Goal: Check status: Check status

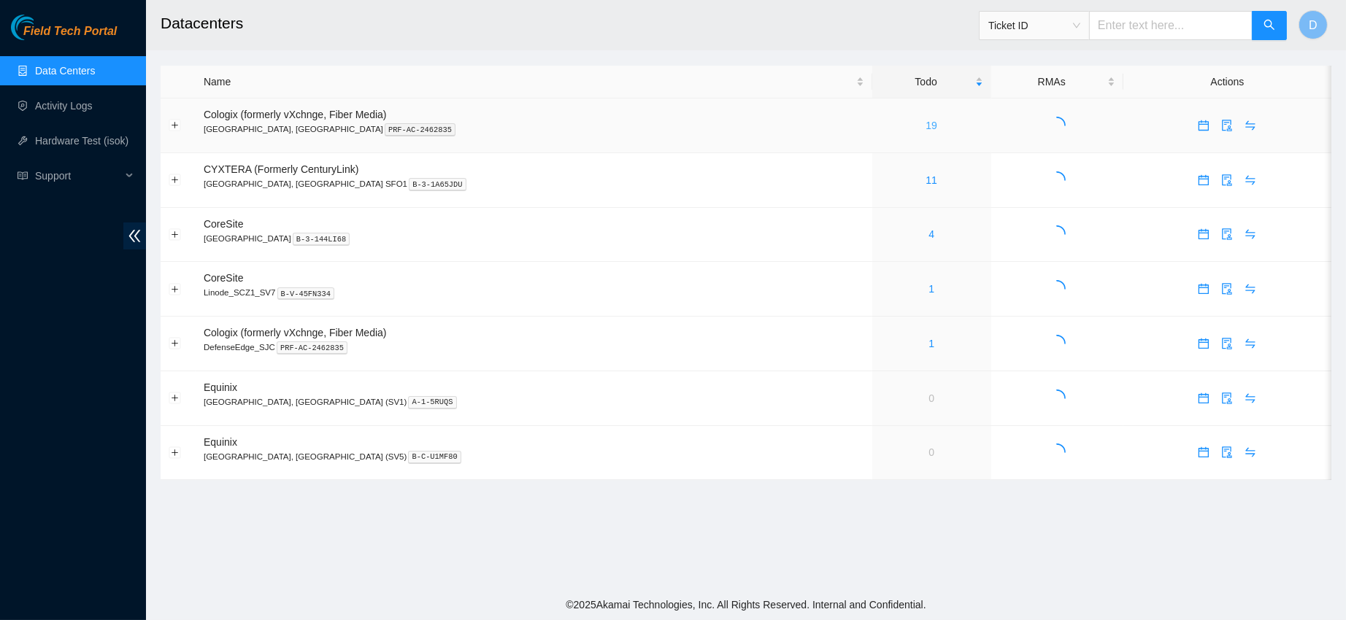
click at [926, 126] on link "19" at bounding box center [932, 126] width 12 height 12
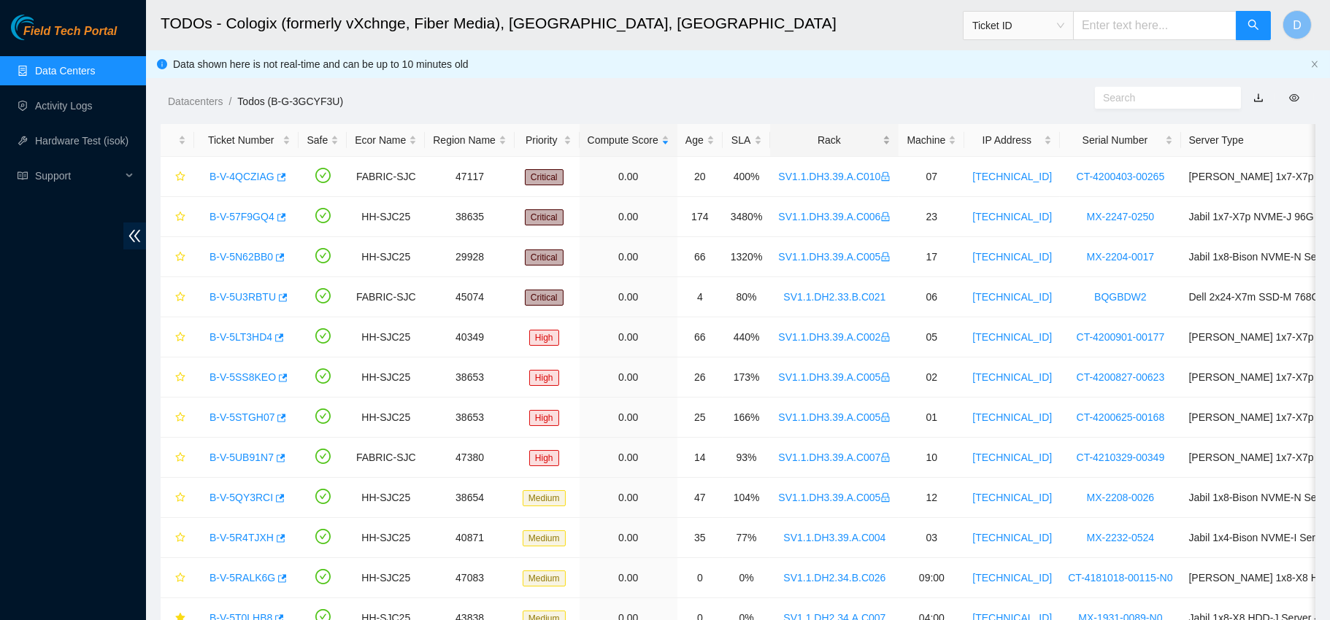
click at [805, 132] on div "Rack" at bounding box center [834, 140] width 112 height 16
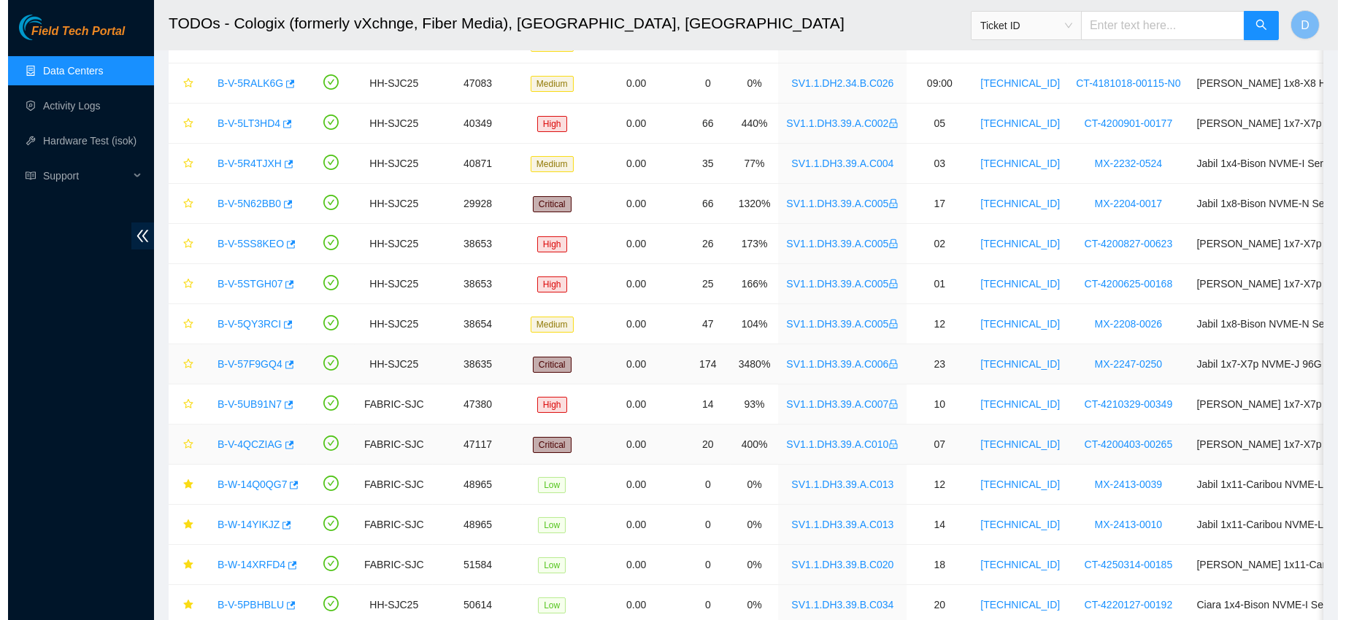
scroll to position [360, 0]
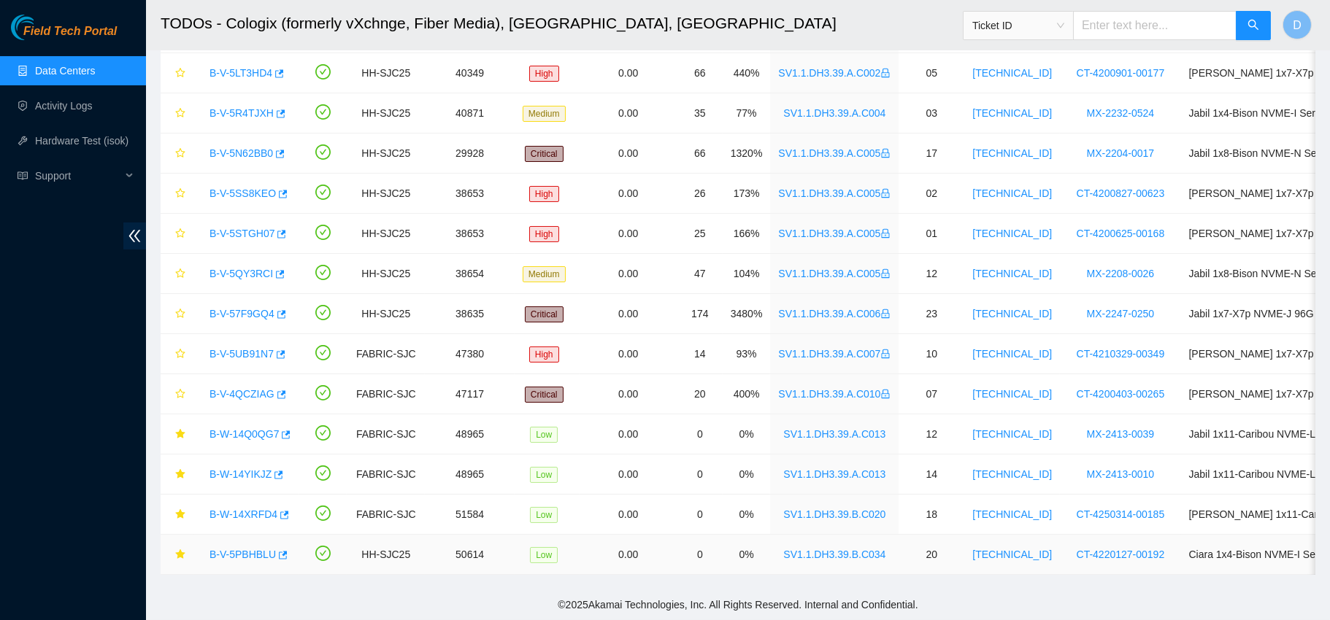
click at [248, 549] on link "B-V-5PBHBLU" at bounding box center [242, 555] width 66 height 12
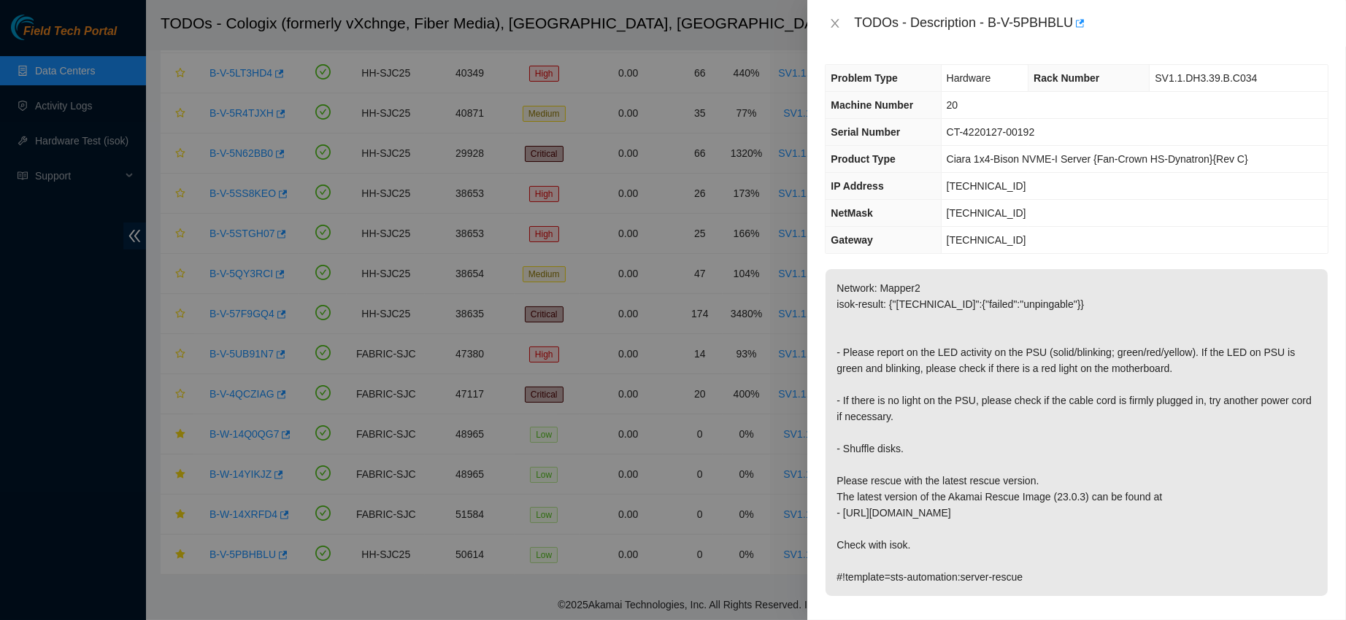
click at [885, 104] on span "Machine Number" at bounding box center [872, 105] width 82 height 12
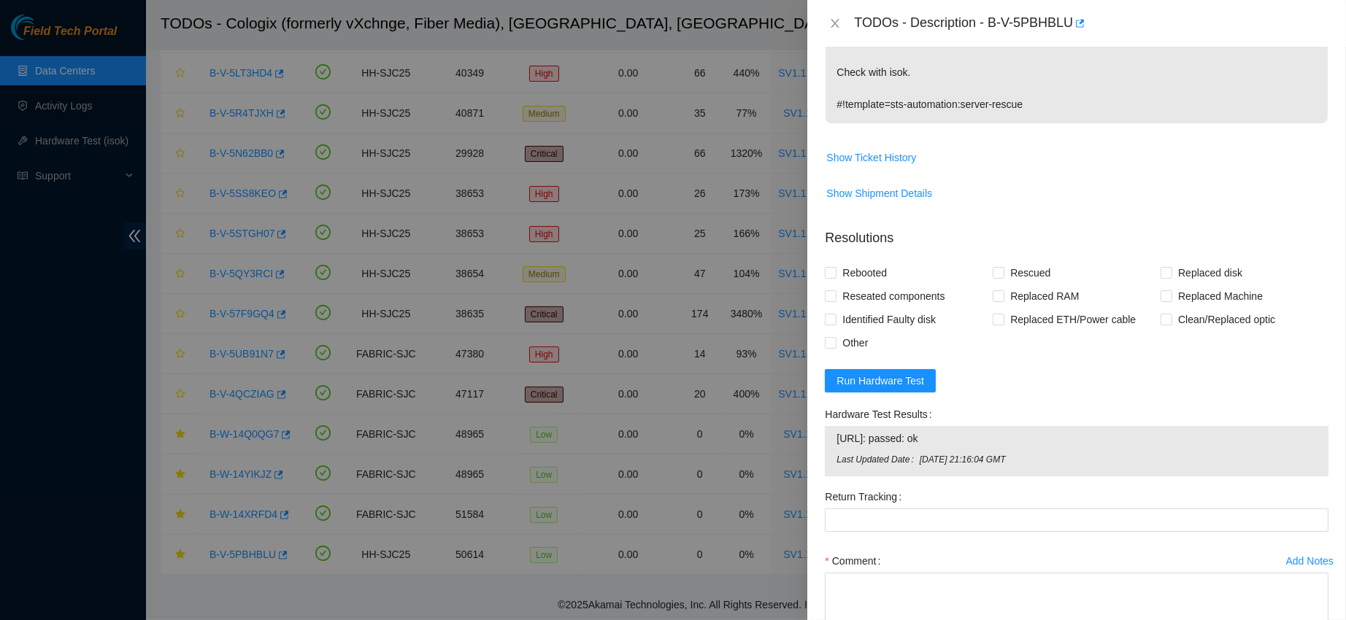
scroll to position [468, 0]
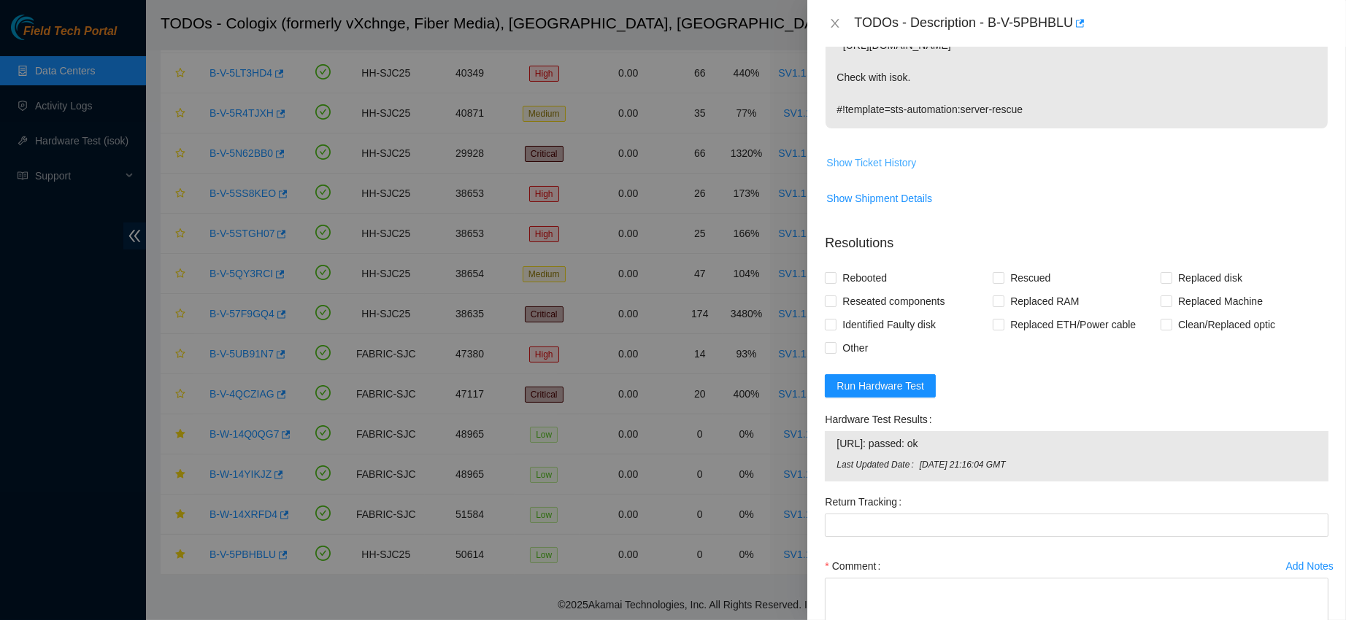
click at [868, 165] on span "Show Ticket History" at bounding box center [871, 163] width 90 height 16
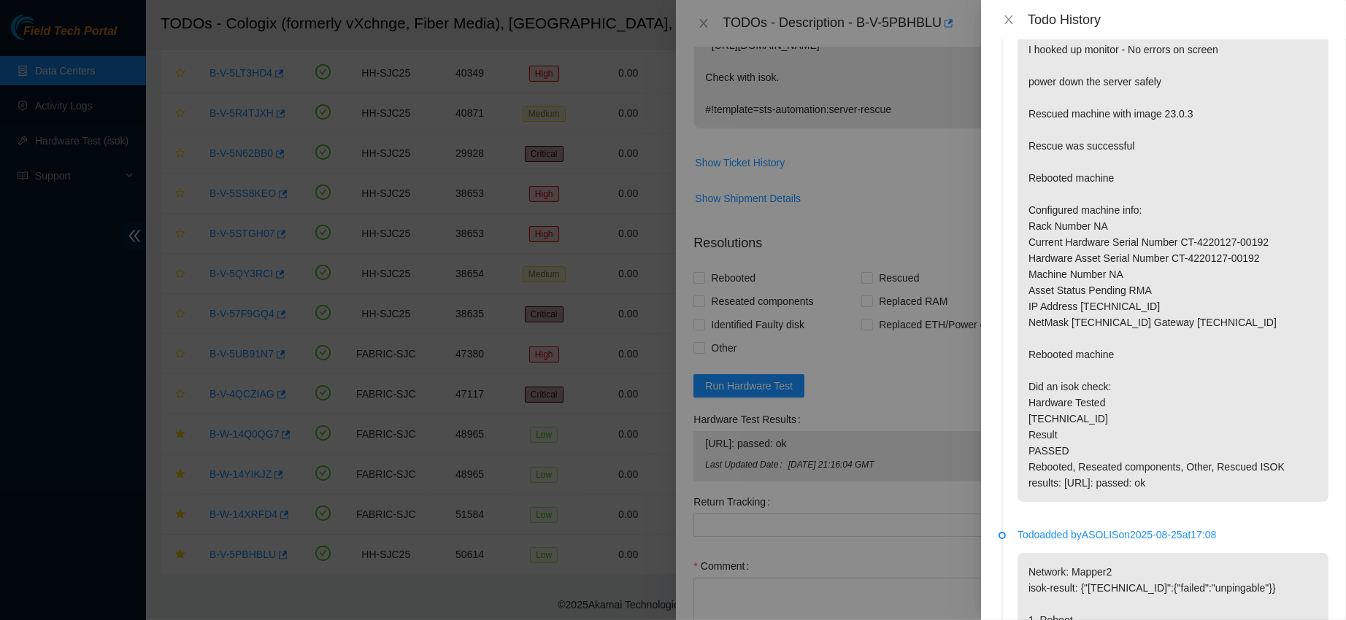
scroll to position [772, 0]
click at [1006, 12] on div "Todo History" at bounding box center [1164, 20] width 330 height 16
click at [1015, 21] on icon "close" at bounding box center [1009, 20] width 12 height 12
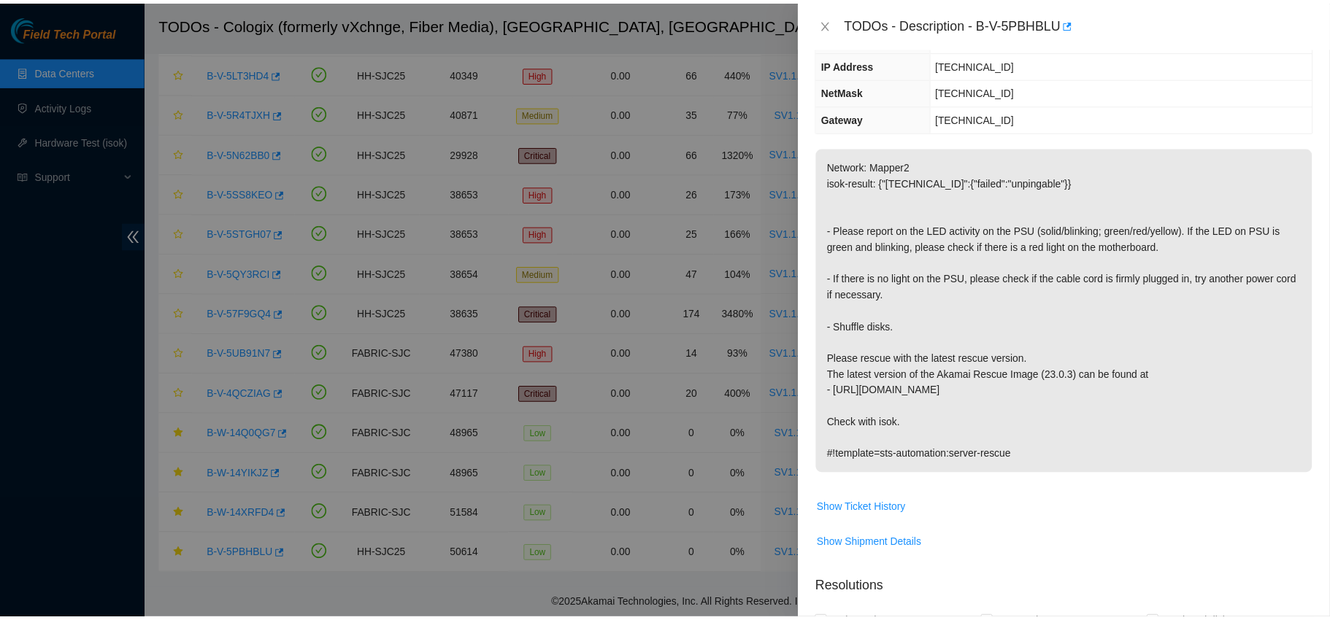
scroll to position [77, 0]
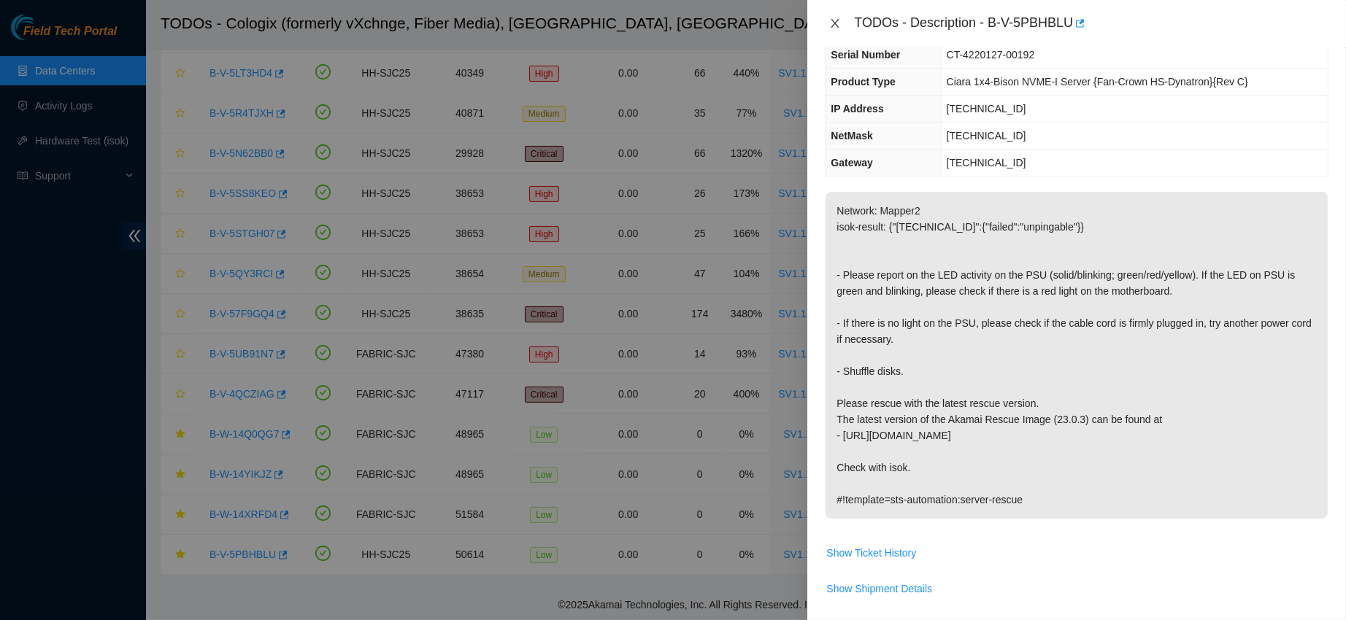
click at [833, 18] on icon "close" at bounding box center [835, 24] width 12 height 12
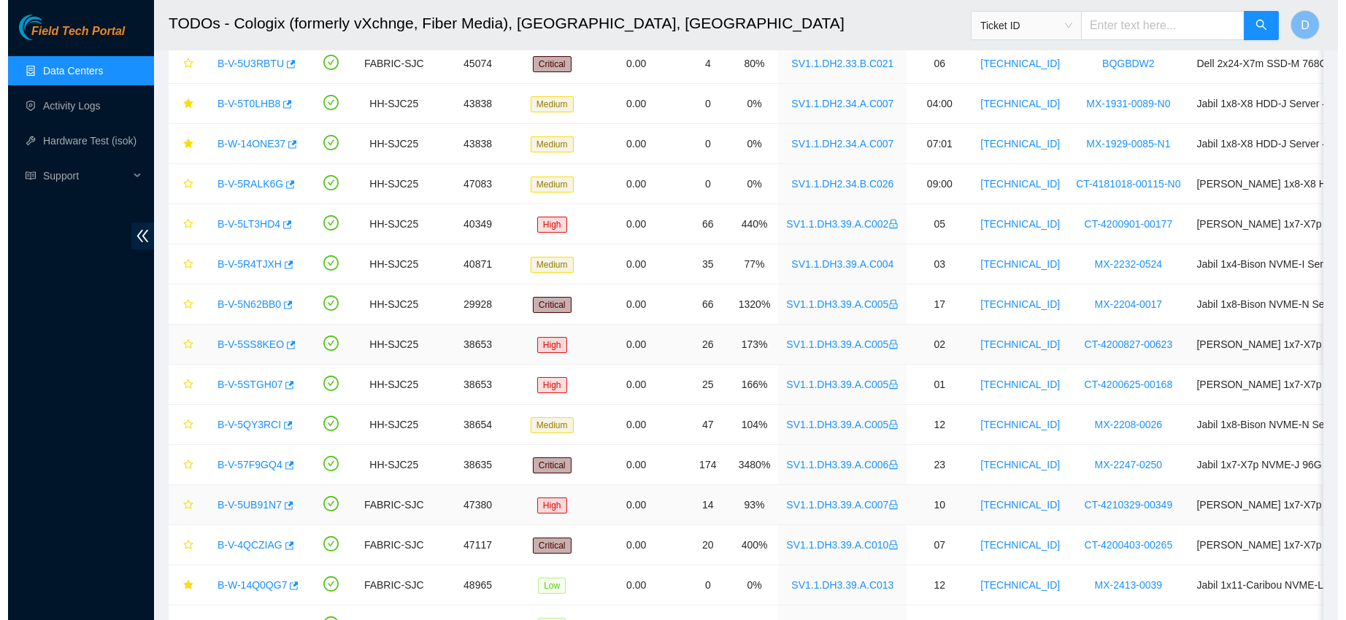
scroll to position [0, 0]
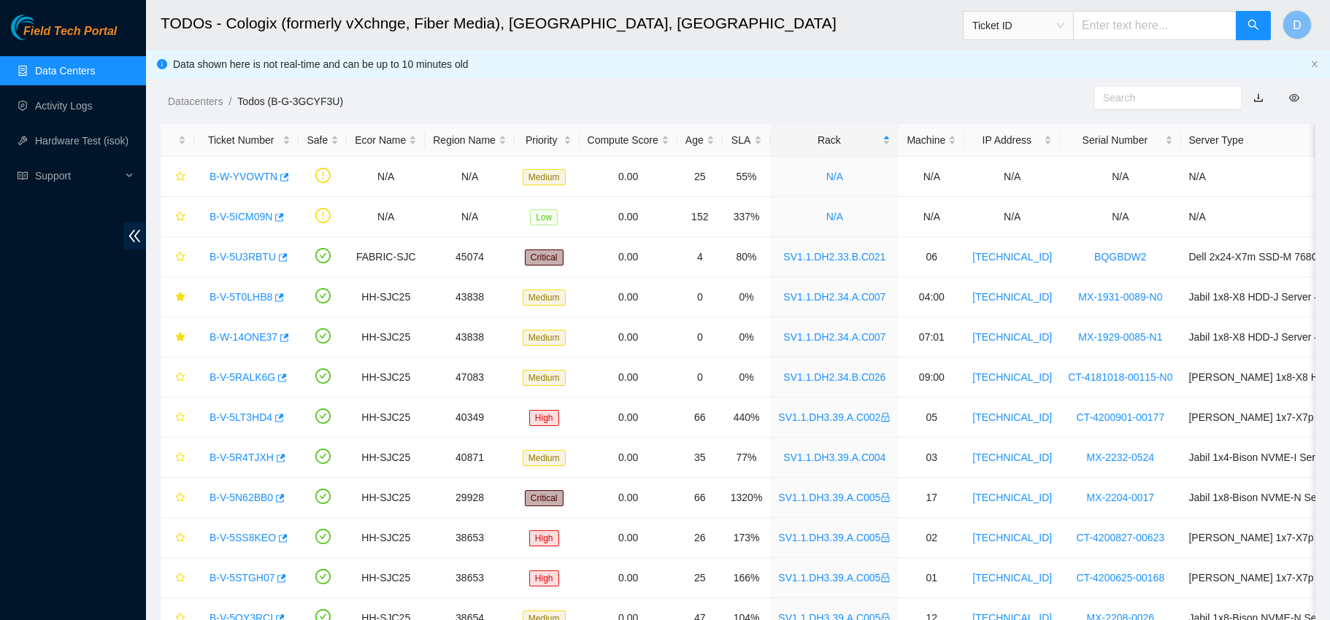
click at [95, 66] on link "Data Centers" at bounding box center [65, 71] width 60 height 12
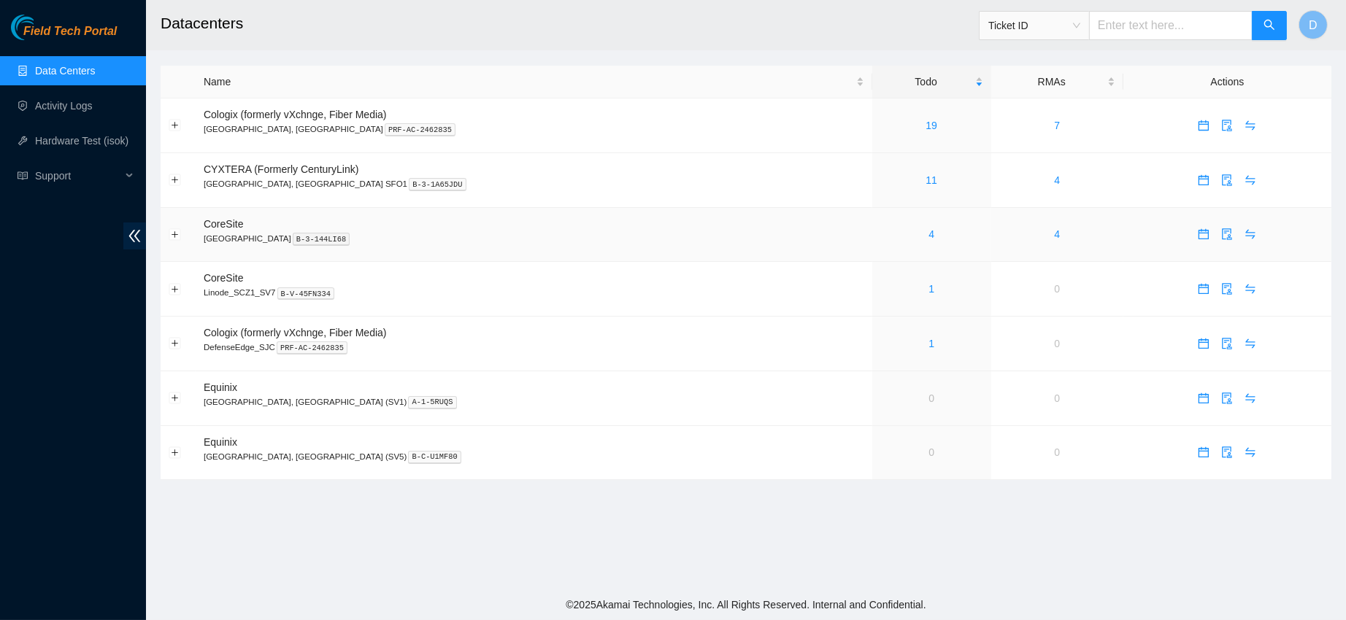
click at [880, 235] on div "4" at bounding box center [931, 234] width 103 height 16
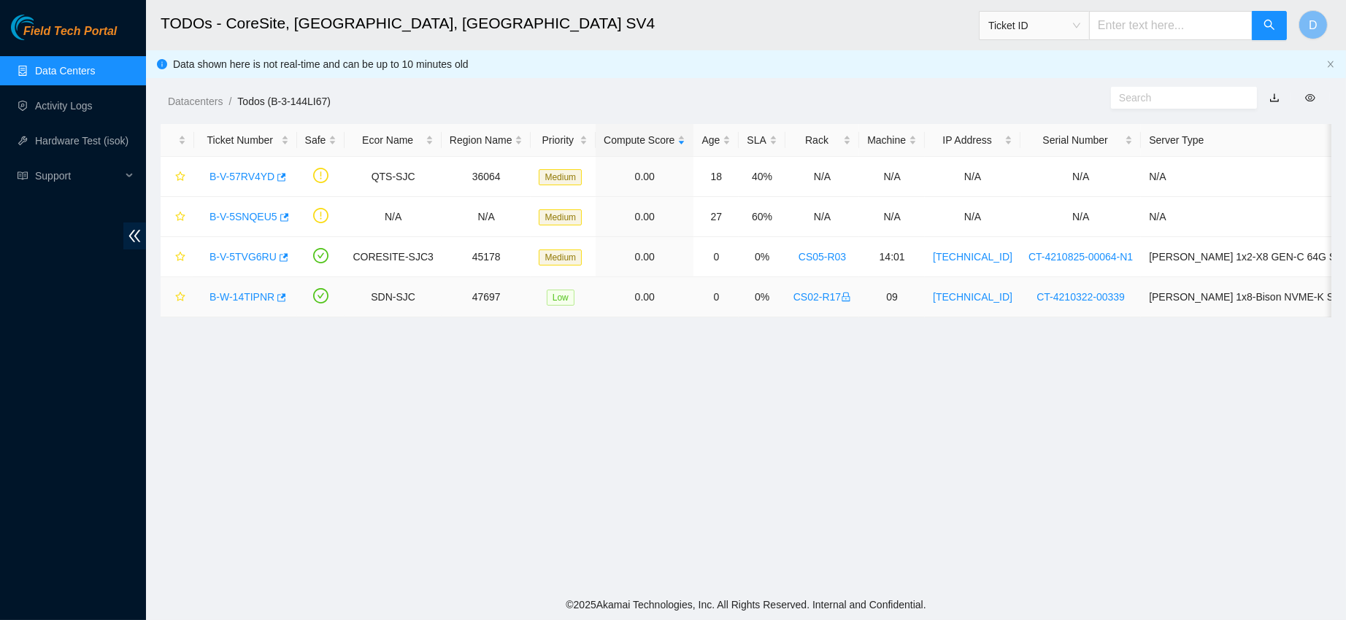
click at [235, 301] on link "B-W-14TIPNR" at bounding box center [241, 297] width 65 height 12
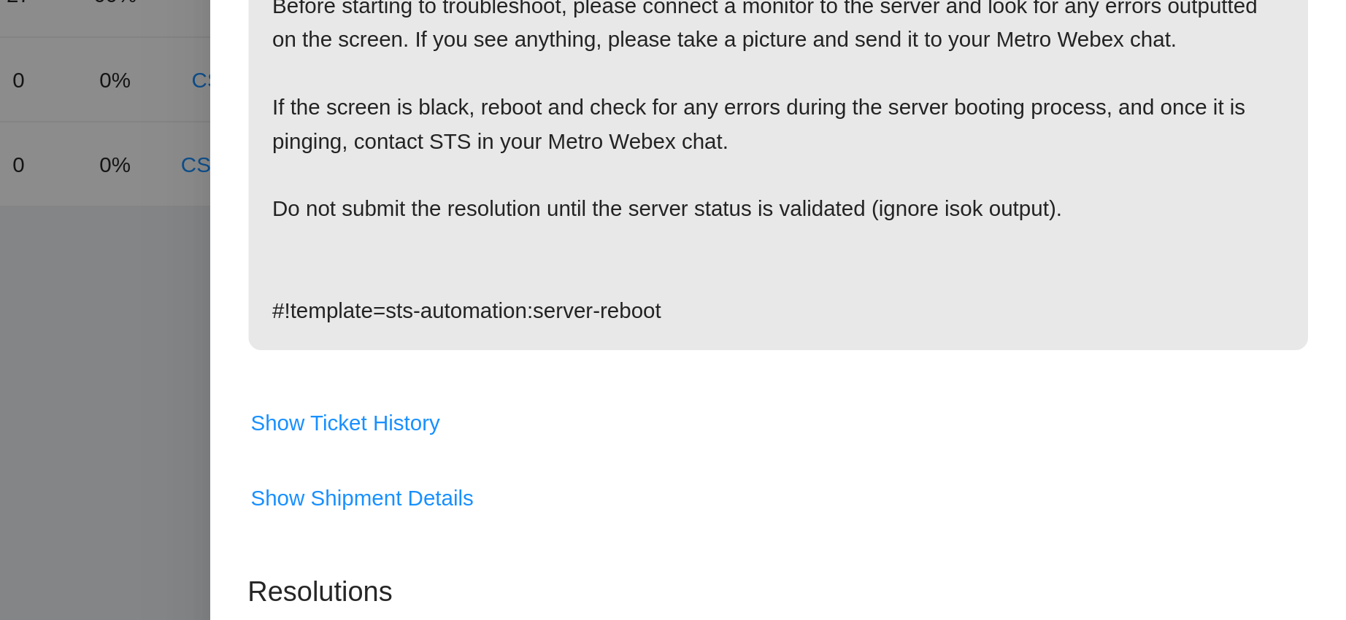
scroll to position [224, 0]
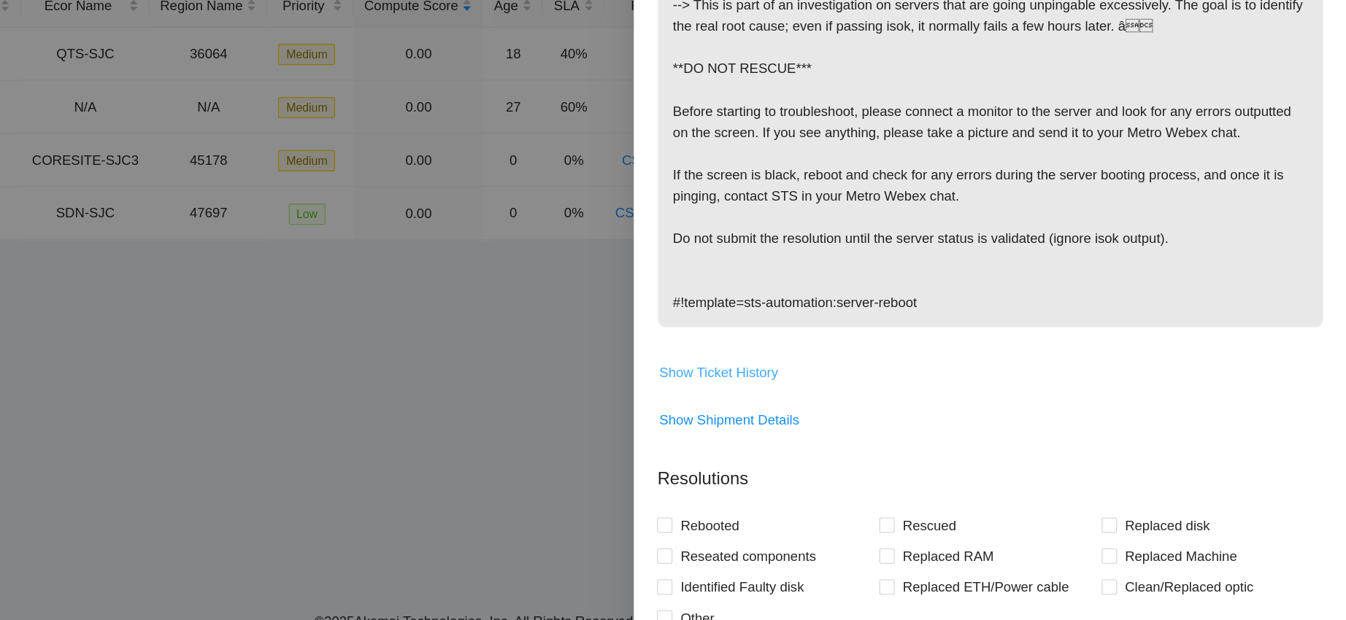
click at [854, 426] on span "Show Ticket History" at bounding box center [871, 418] width 90 height 16
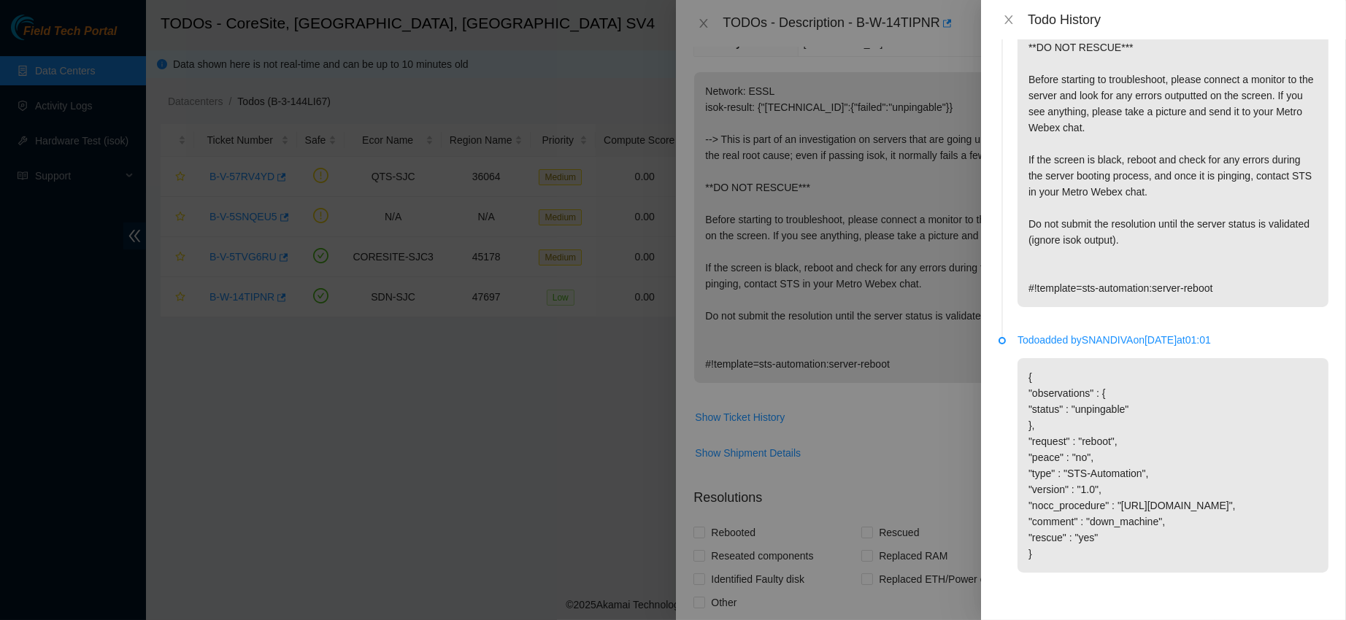
scroll to position [0, 0]
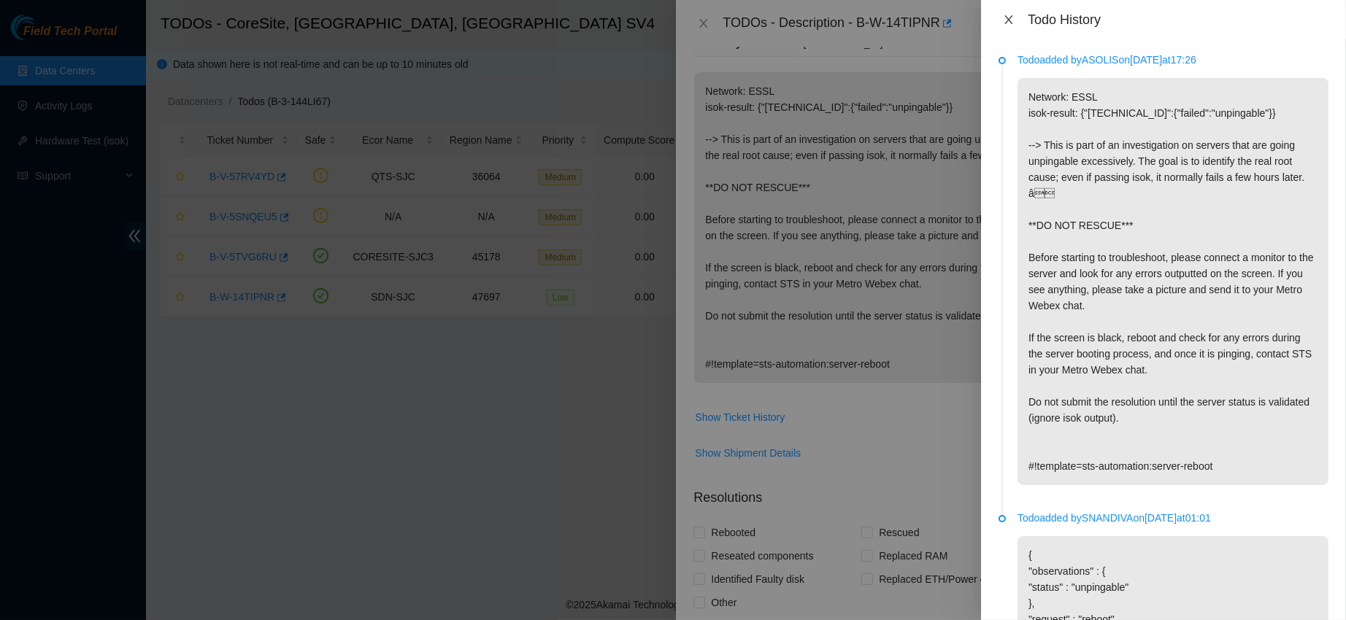
click at [1012, 24] on icon "close" at bounding box center [1009, 20] width 12 height 12
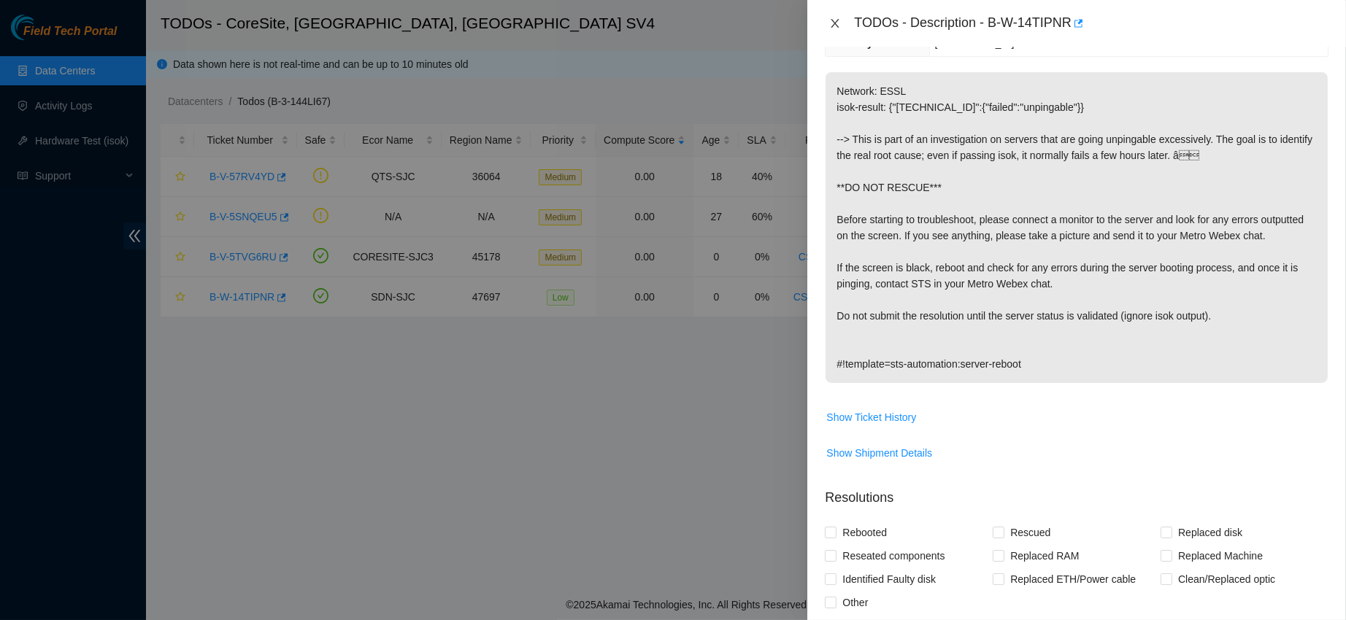
click at [837, 18] on icon "close" at bounding box center [835, 24] width 12 height 12
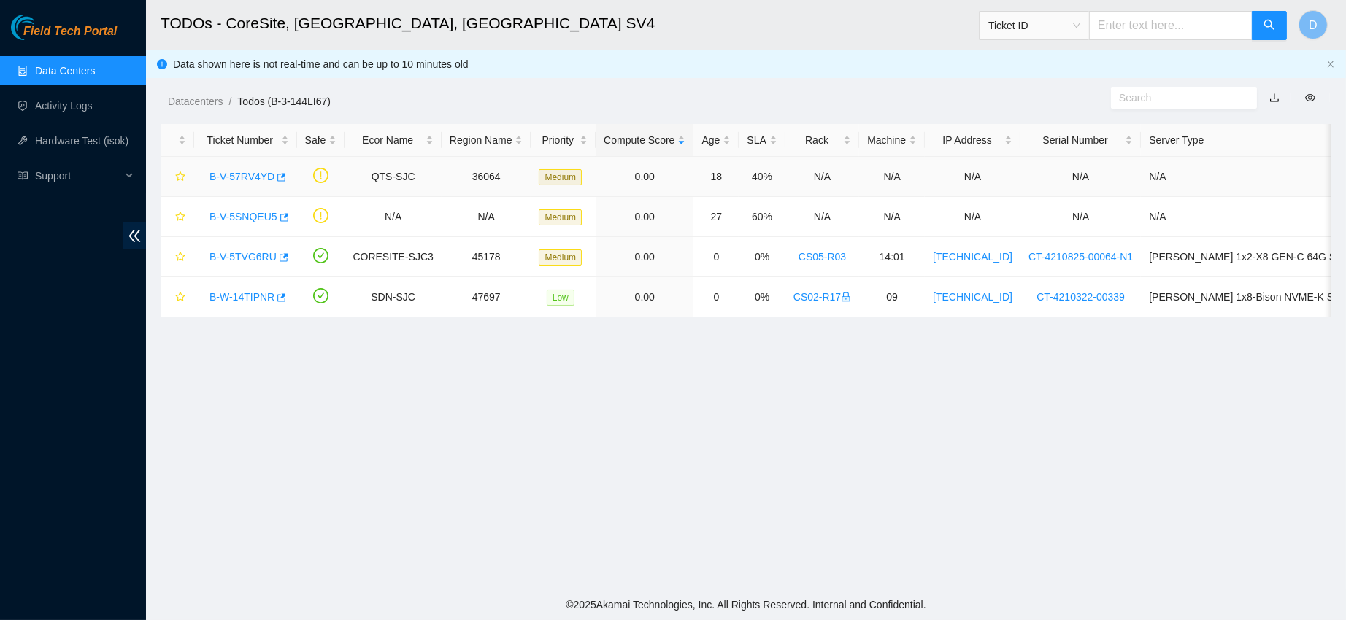
scroll to position [224, 0]
click at [244, 251] on link "B-V-5TVG6RU" at bounding box center [242, 257] width 67 height 12
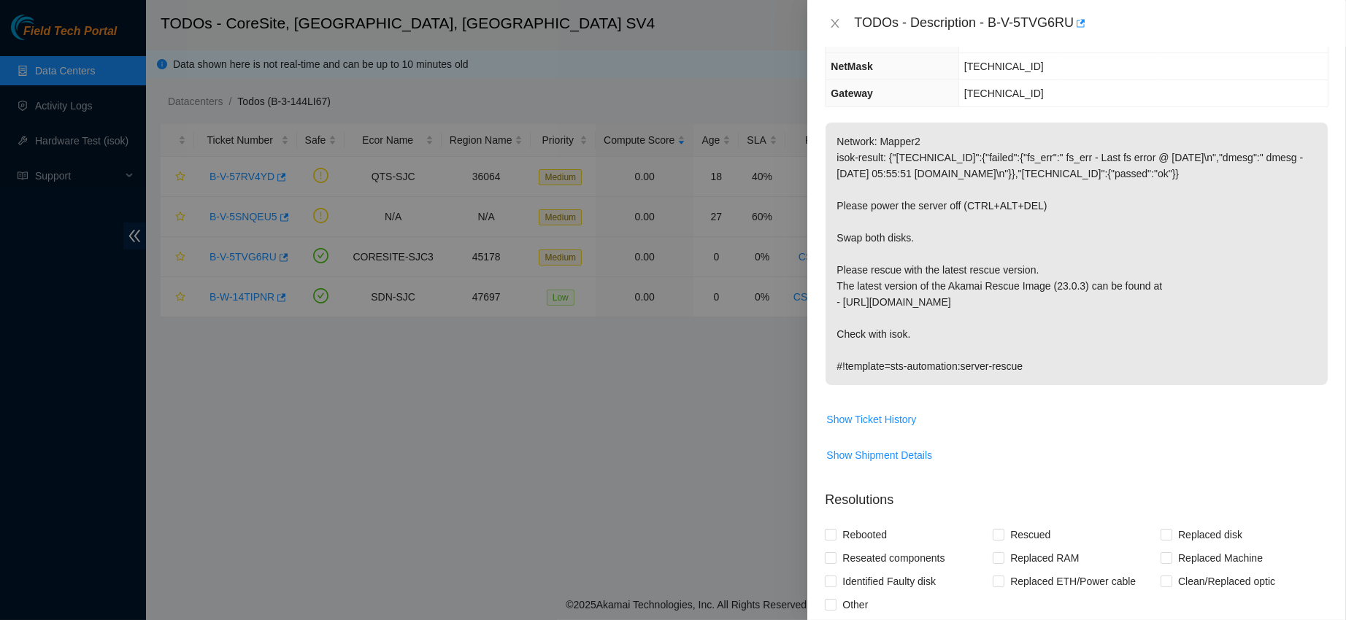
scroll to position [173, 0]
click at [832, 20] on icon "close" at bounding box center [835, 23] width 8 height 9
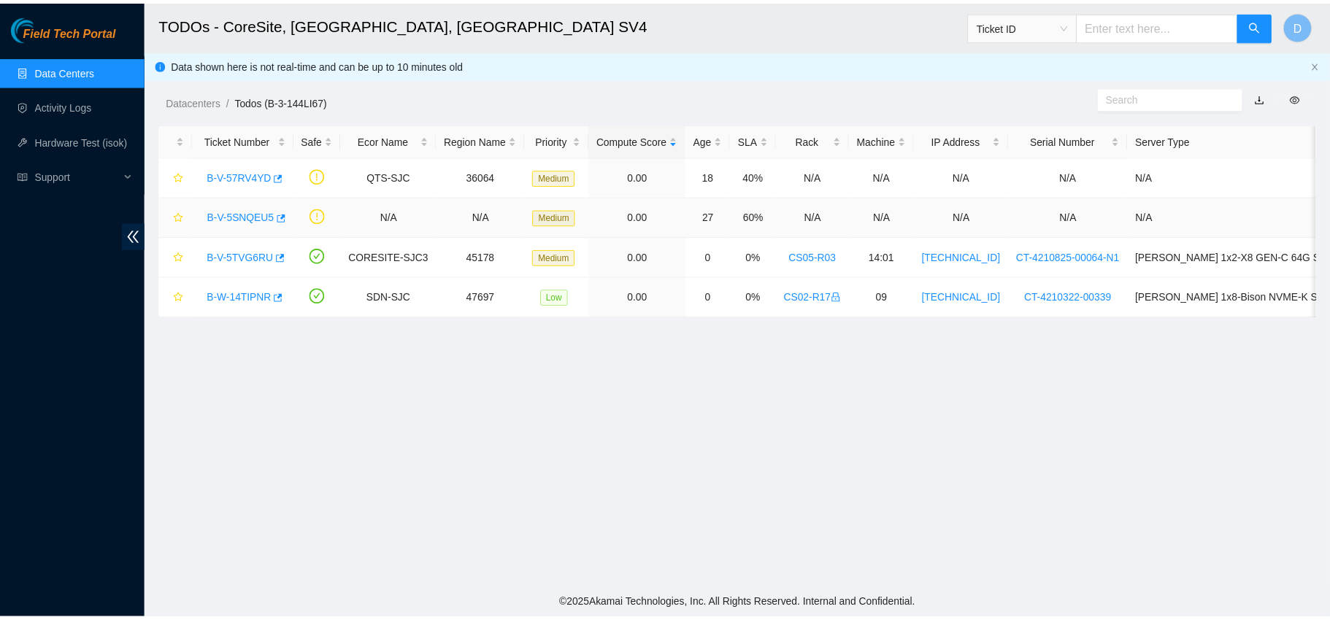
scroll to position [237, 0]
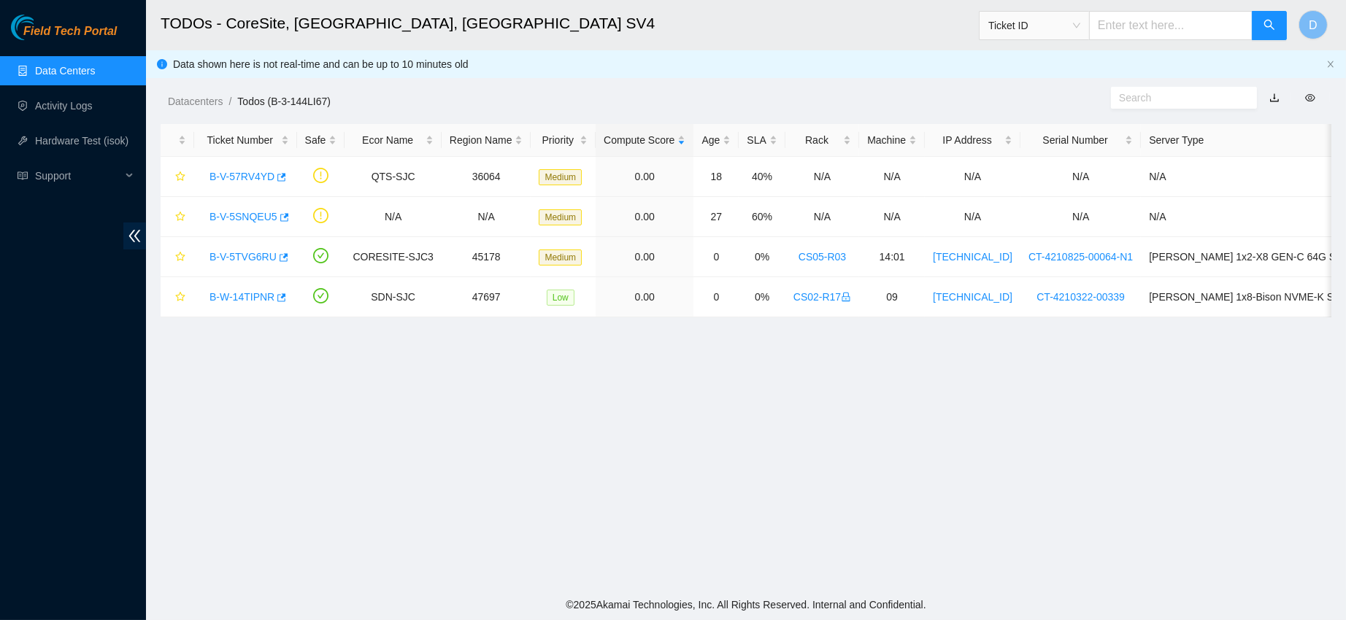
click at [80, 65] on link "Data Centers" at bounding box center [65, 71] width 60 height 12
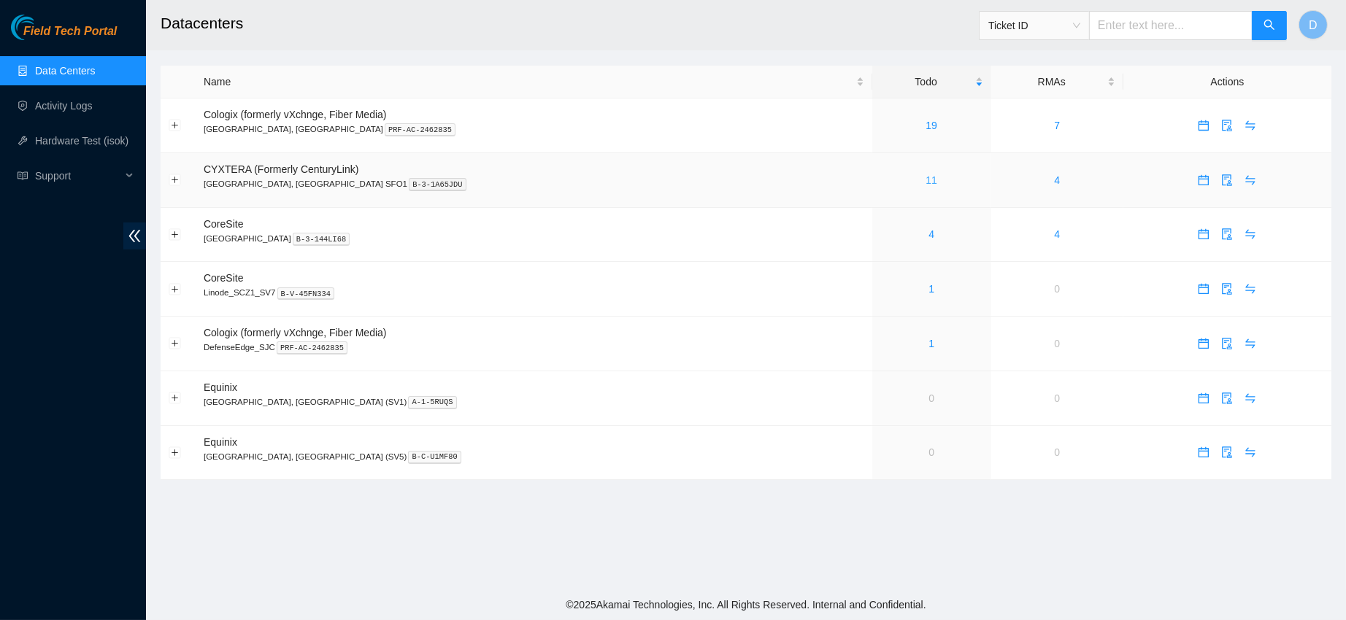
click at [926, 181] on link "11" at bounding box center [932, 180] width 12 height 12
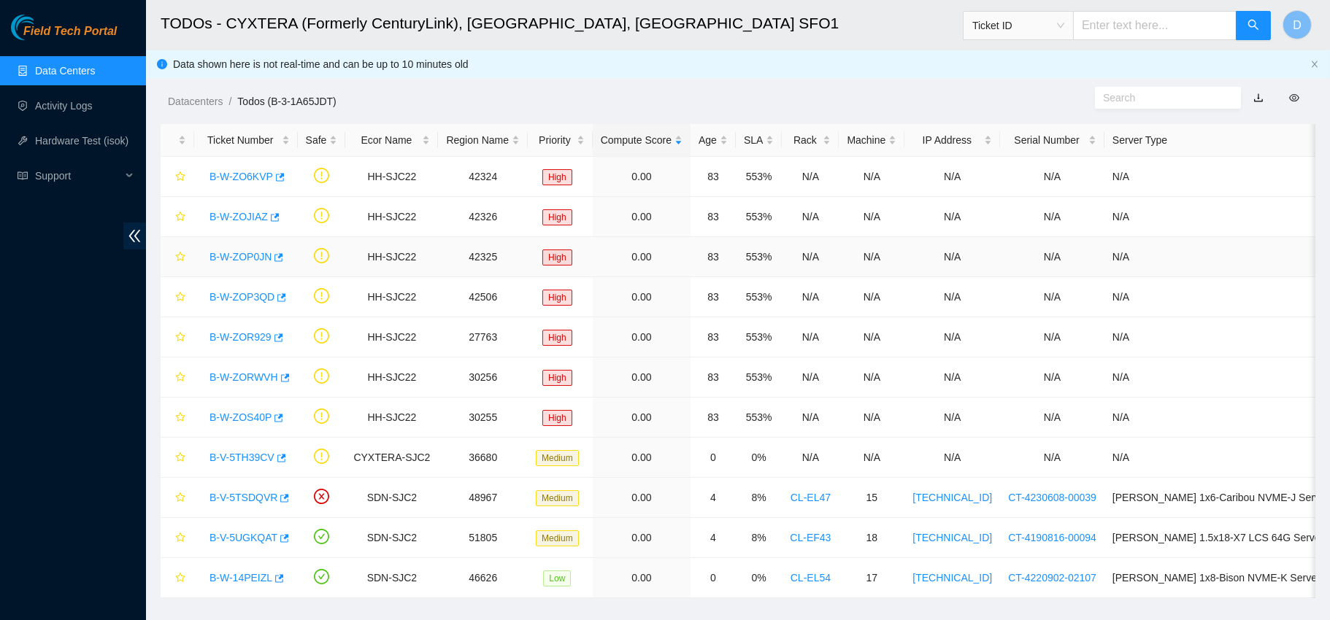
scroll to position [39, 0]
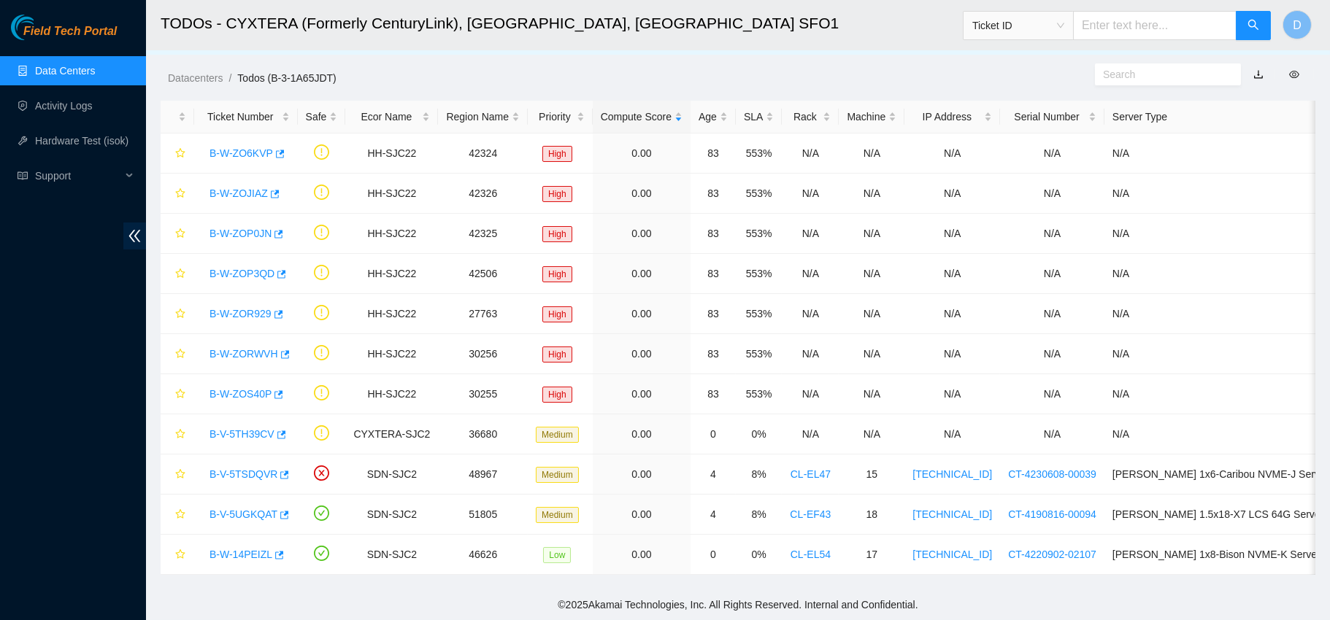
click at [78, 68] on link "Data Centers" at bounding box center [65, 71] width 60 height 12
